Goal: Task Accomplishment & Management: Use online tool/utility

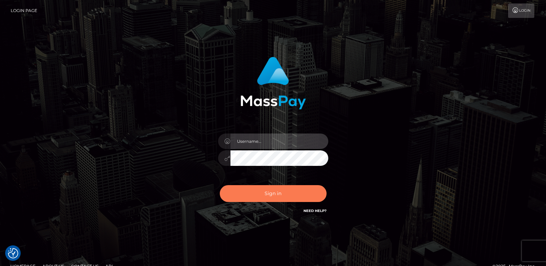
type input "ts2.es"
click at [252, 192] on button "Sign in" at bounding box center [273, 193] width 107 height 17
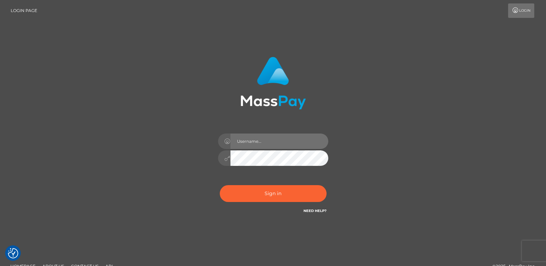
type input "[DOMAIN_NAME]"
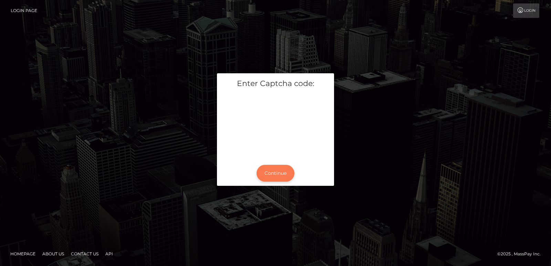
click at [272, 174] on button "Continue" at bounding box center [276, 173] width 38 height 17
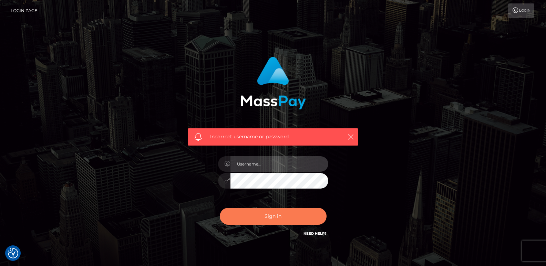
type input "[DOMAIN_NAME]"
click at [246, 217] on button "Sign in" at bounding box center [273, 216] width 107 height 17
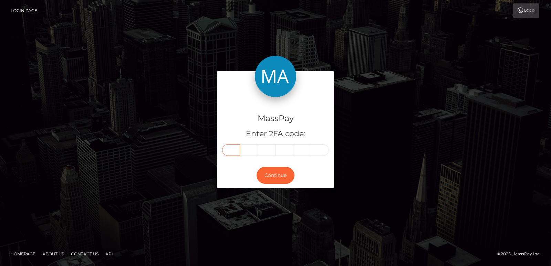
paste input "s"
type input "s"
type input "h"
type input "e"
type input "s"
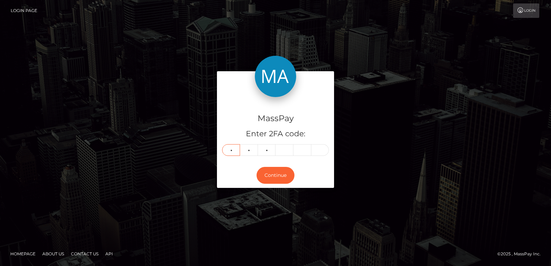
type input "a"
type input "s"
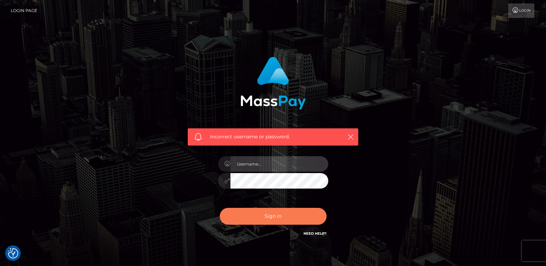
type input "[DOMAIN_NAME]"
click at [266, 217] on button "Sign in" at bounding box center [273, 216] width 107 height 17
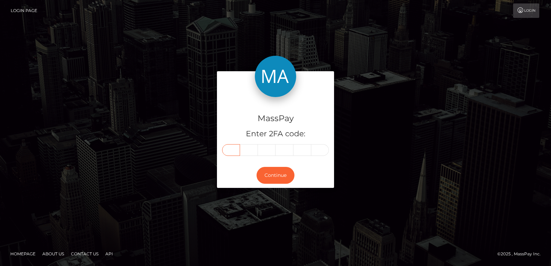
click at [233, 149] on input "text" at bounding box center [231, 150] width 18 height 12
paste input "4"
type input "4"
type input "9"
type input "7"
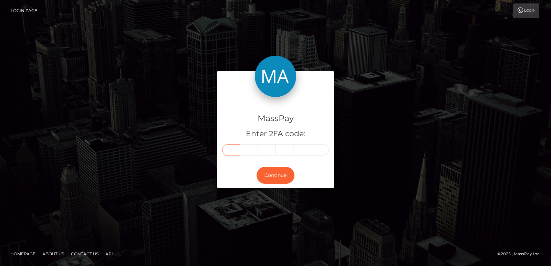
type input "9"
type input "5"
type input "9"
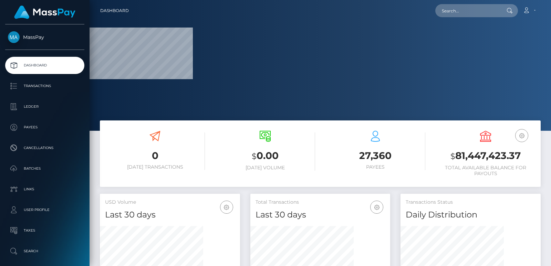
scroll to position [122, 140]
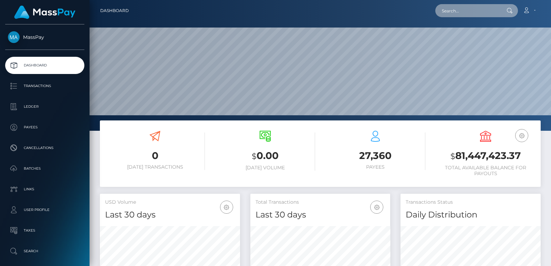
click at [470, 10] on input "text" at bounding box center [467, 10] width 65 height 13
paste input "[EMAIL_ADDRESS][DOMAIN_NAME]"
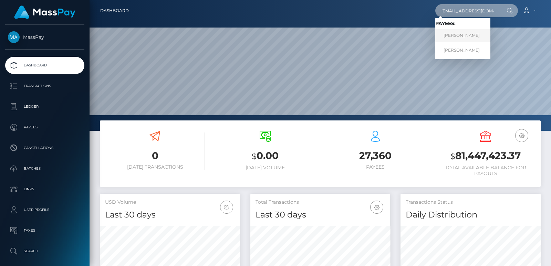
type input "[EMAIL_ADDRESS][DOMAIN_NAME]"
click at [454, 38] on link "KELSI A NELSON" at bounding box center [462, 35] width 55 height 13
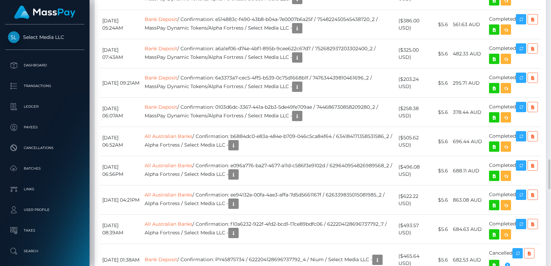
scroll to position [1426, 0]
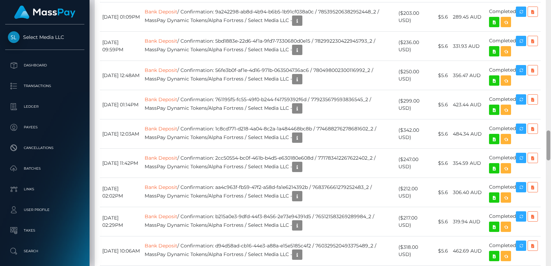
click at [547, 32] on div at bounding box center [548, 133] width 5 height 266
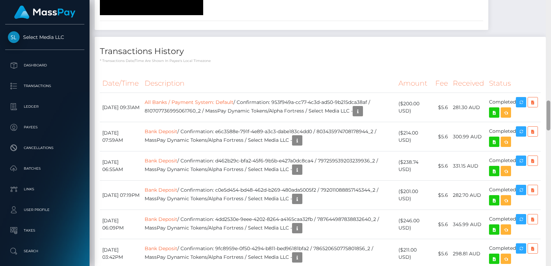
click at [547, 32] on div at bounding box center [548, 133] width 5 height 266
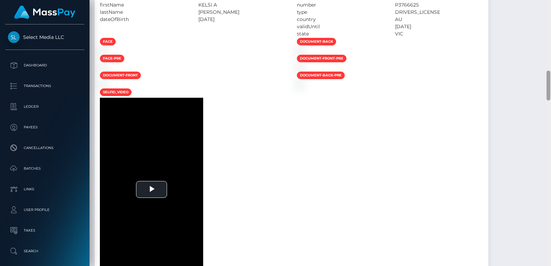
click at [547, 32] on div at bounding box center [548, 133] width 5 height 266
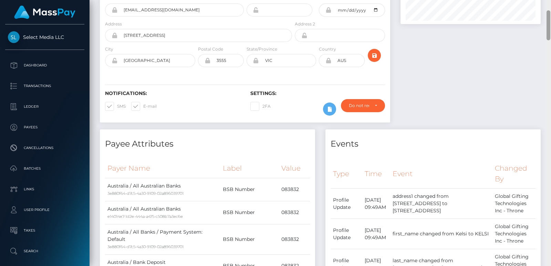
click at [547, 32] on div at bounding box center [549, 25] width 4 height 30
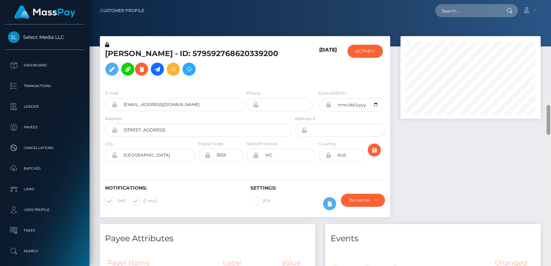
click at [548, 10] on div "Customer Profile Loading... Loading..." at bounding box center [321, 133] width 462 height 266
click at [113, 47] on div "KELSI A NELSON - ID: 579592768620339200" at bounding box center [197, 62] width 194 height 43
click at [114, 51] on h5 "KELSI A NELSON - ID: 579592768620339200" at bounding box center [196, 64] width 183 height 31
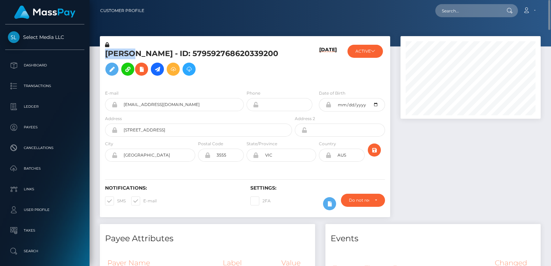
copy h5 "KELSI"
